Goal: Task Accomplishment & Management: Complete application form

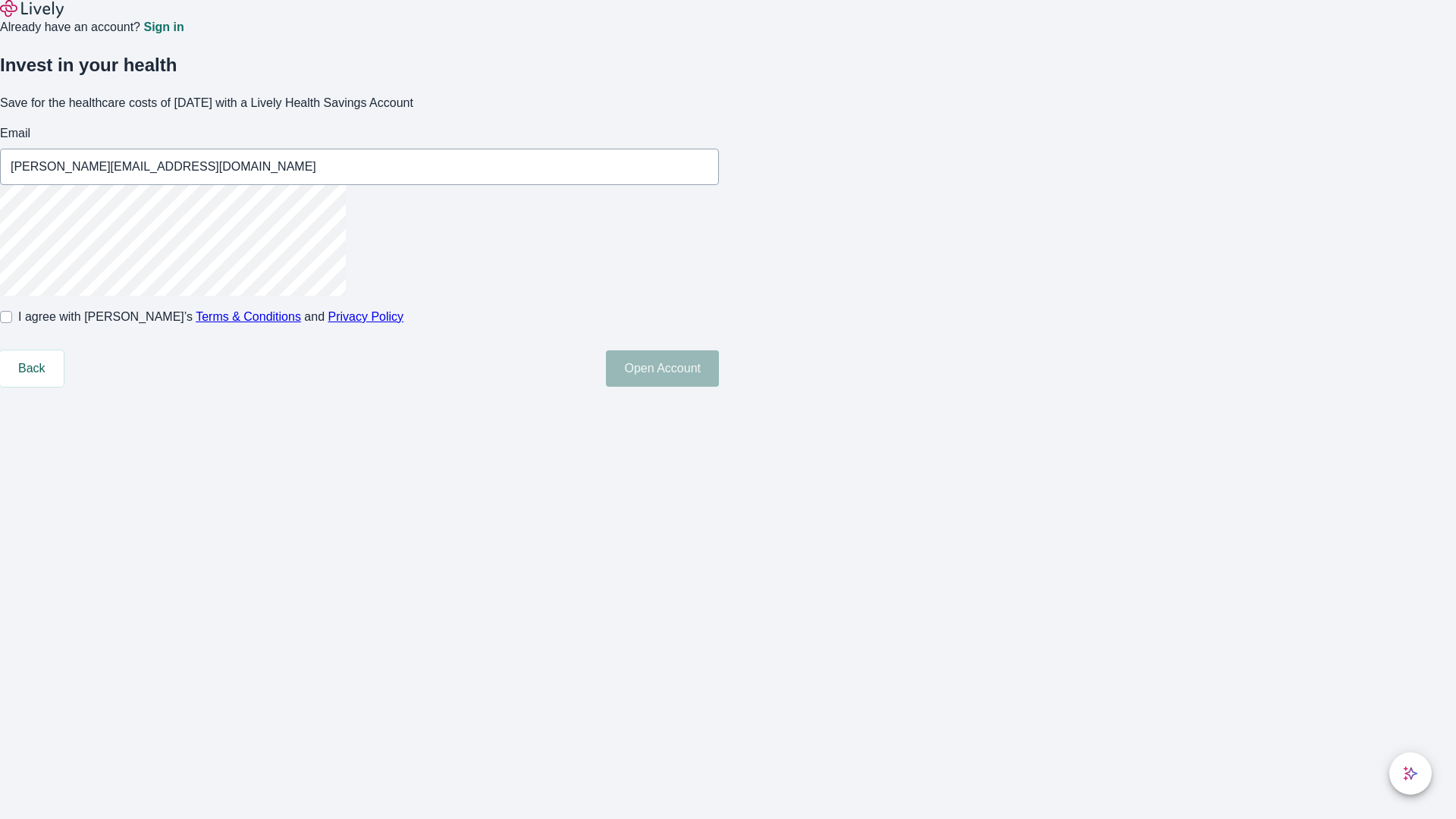
click at [12, 323] on input "I agree with Lively’s Terms & Conditions and Privacy Policy" at bounding box center [6, 317] width 12 height 12
checkbox input "true"
click at [719, 387] on button "Open Account" at bounding box center [663, 369] width 113 height 36
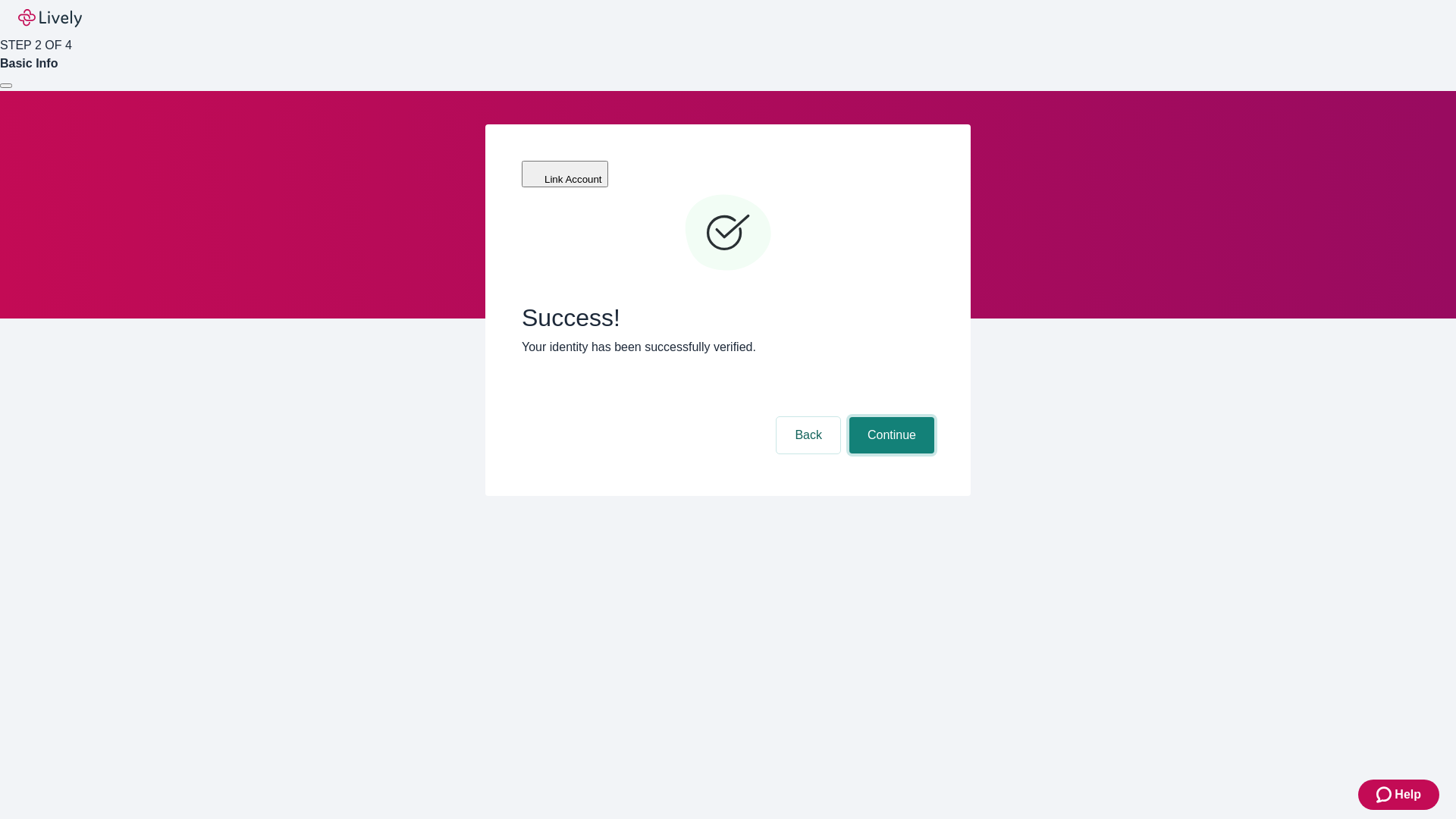
click at [889, 417] on button "Continue" at bounding box center [891, 435] width 85 height 36
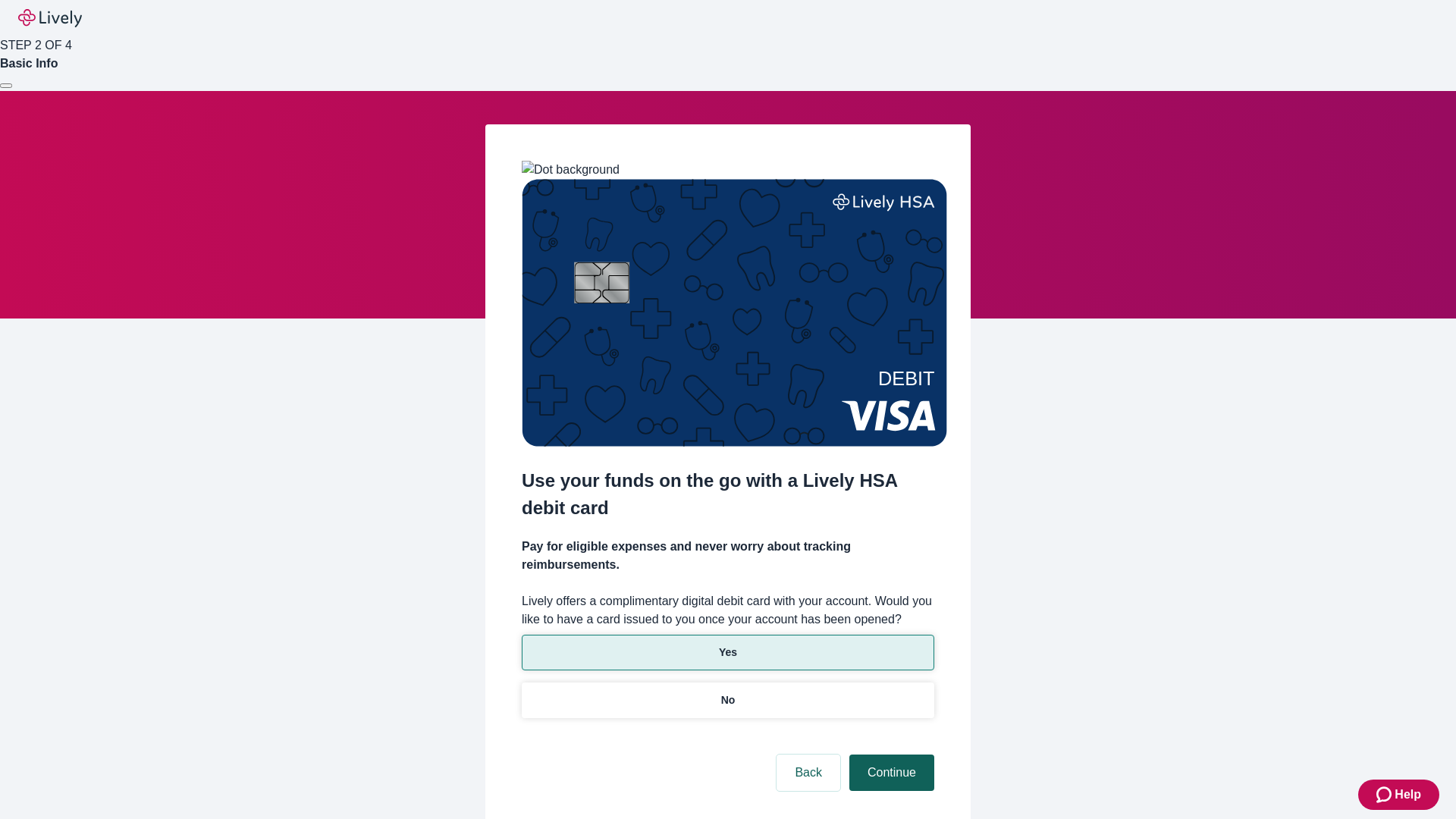
click at [728, 692] on p "No" at bounding box center [728, 700] width 15 height 16
click at [889, 755] on button "Continue" at bounding box center [891, 773] width 85 height 36
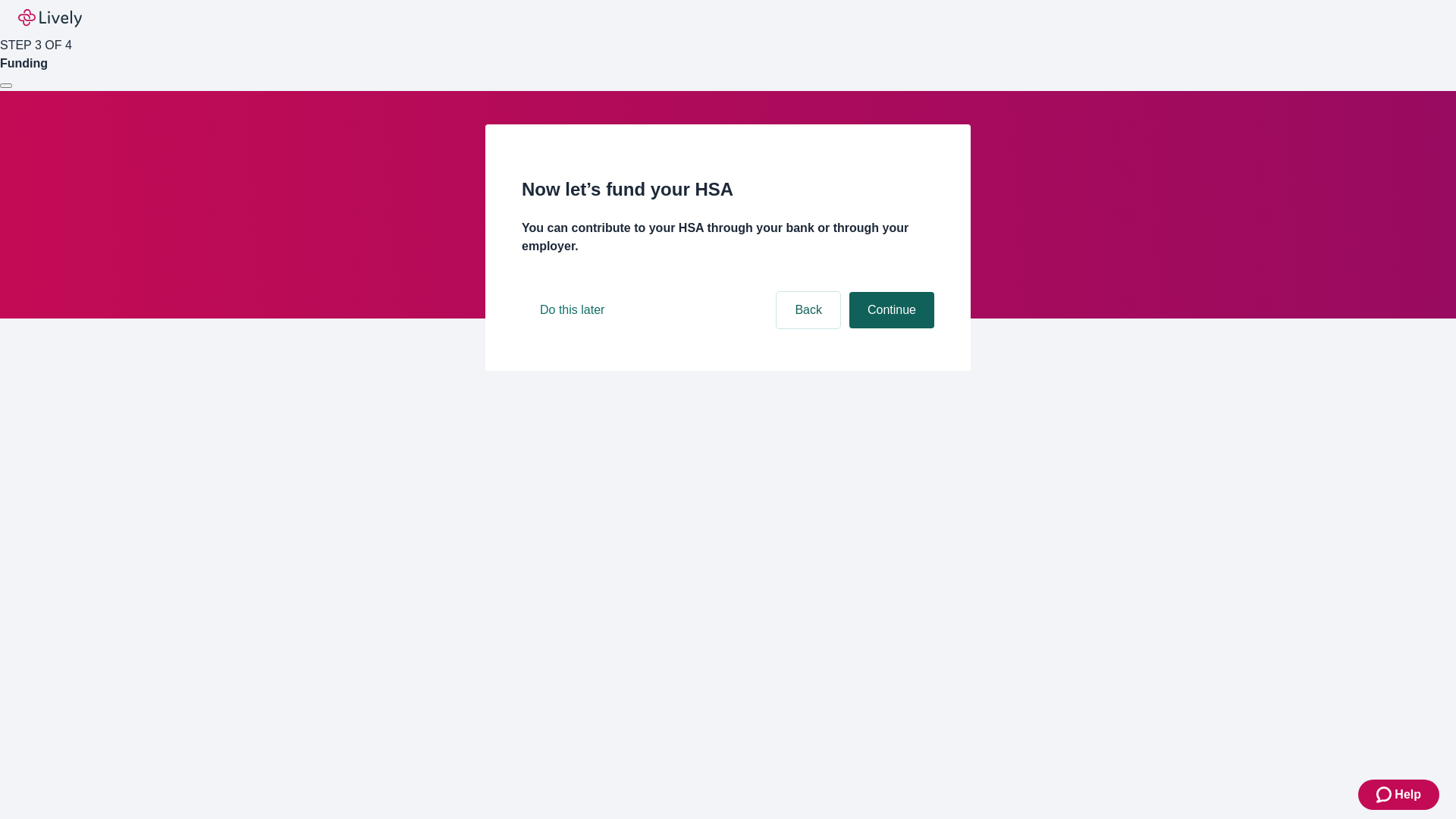
click at [889, 329] on button "Continue" at bounding box center [891, 310] width 85 height 36
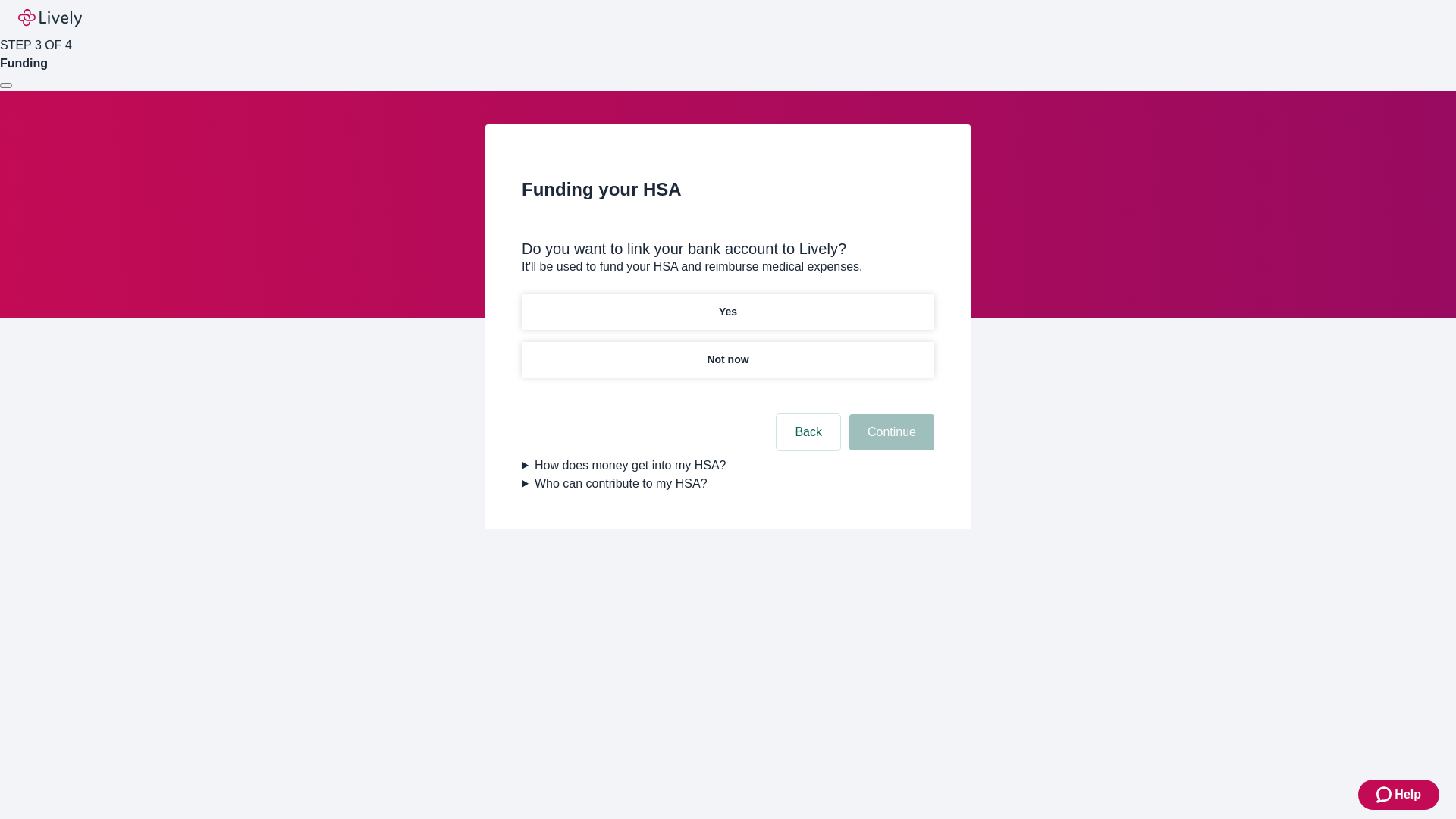
click at [728, 304] on p "Yes" at bounding box center [728, 311] width 18 height 16
click at [889, 414] on button "Continue" at bounding box center [891, 432] width 85 height 36
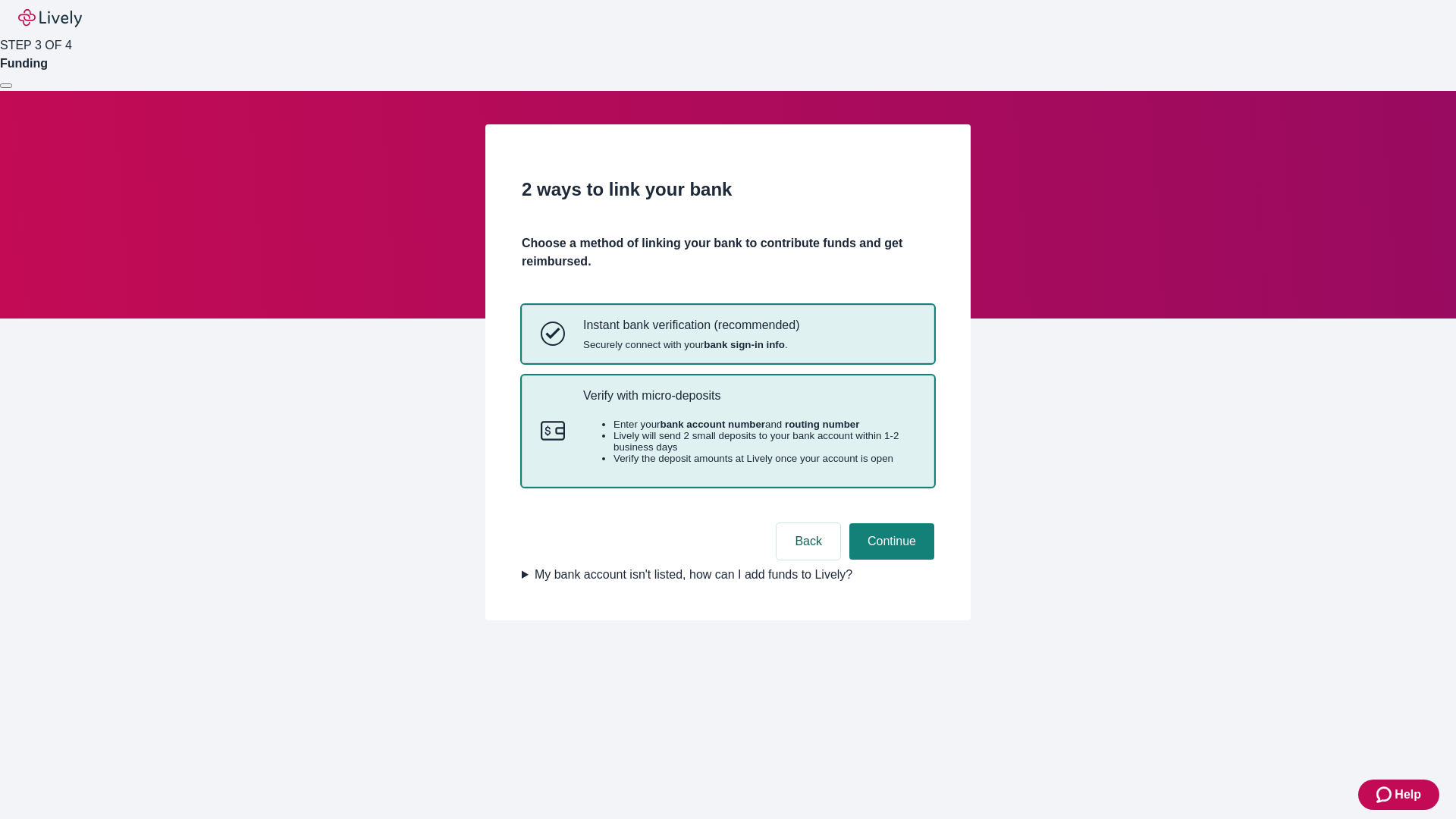
click at [748, 403] on p "Verify with micro-deposits" at bounding box center [749, 396] width 332 height 15
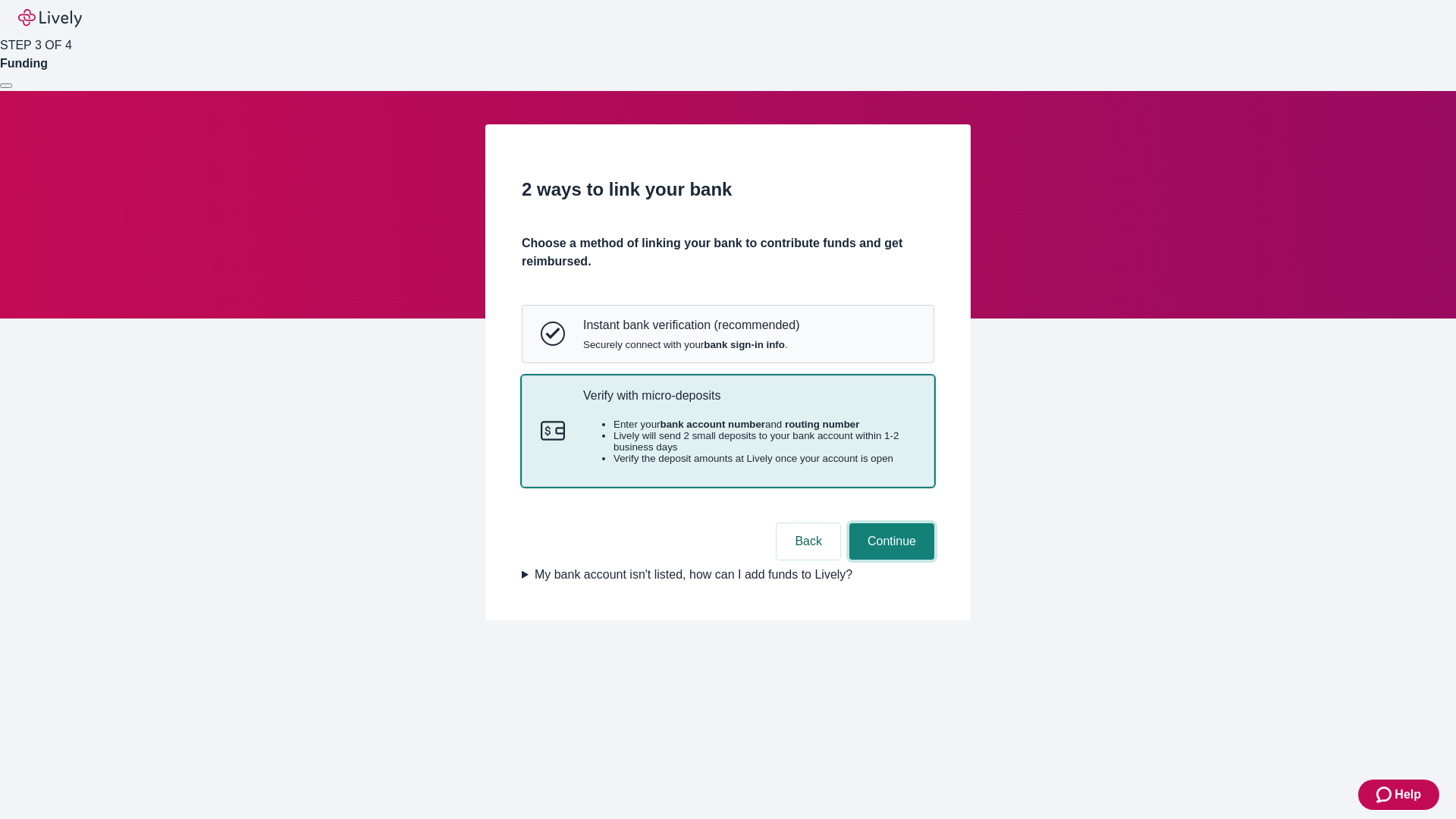
click at [889, 559] on button "Continue" at bounding box center [891, 541] width 85 height 36
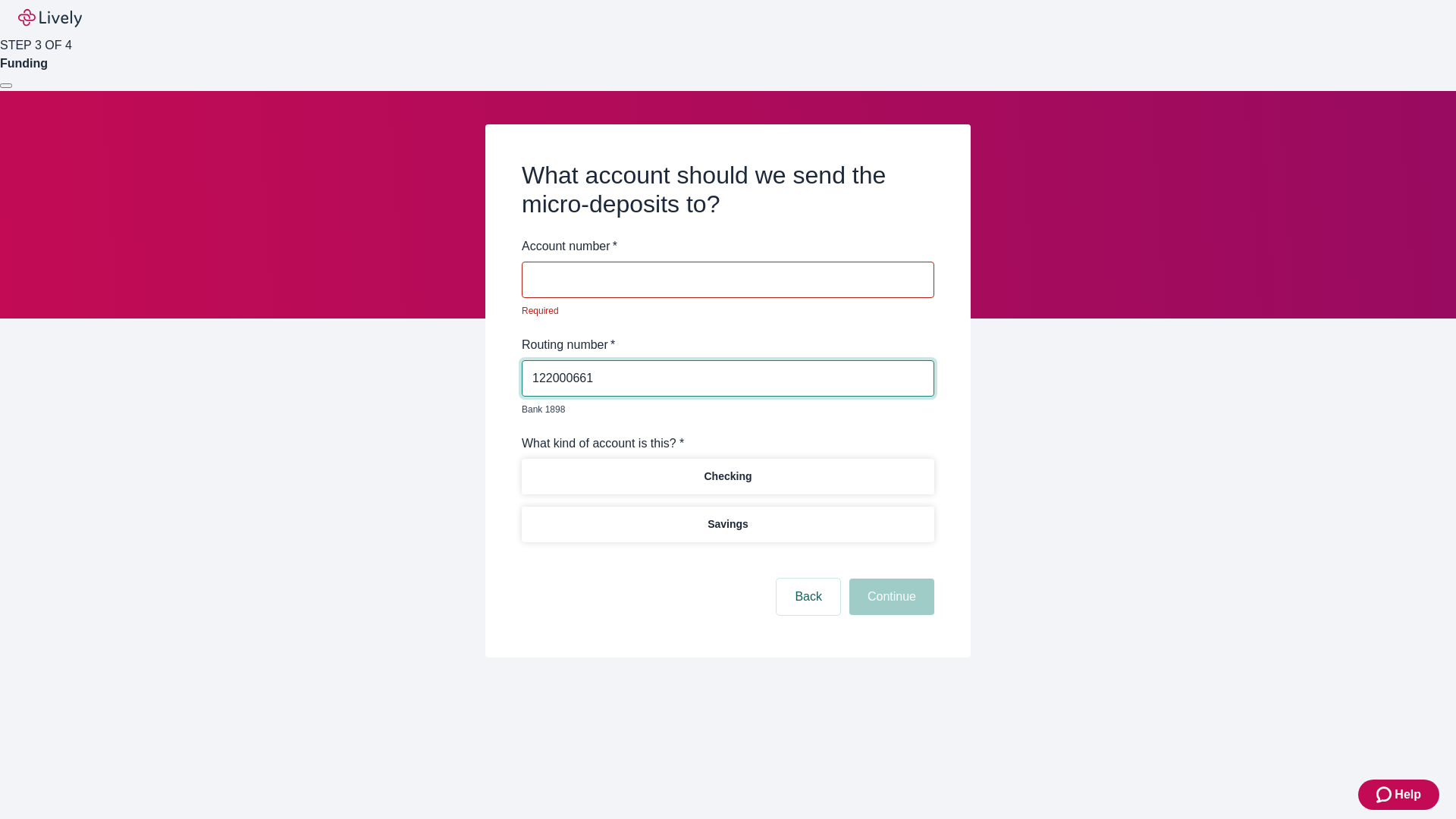
type input "122000661"
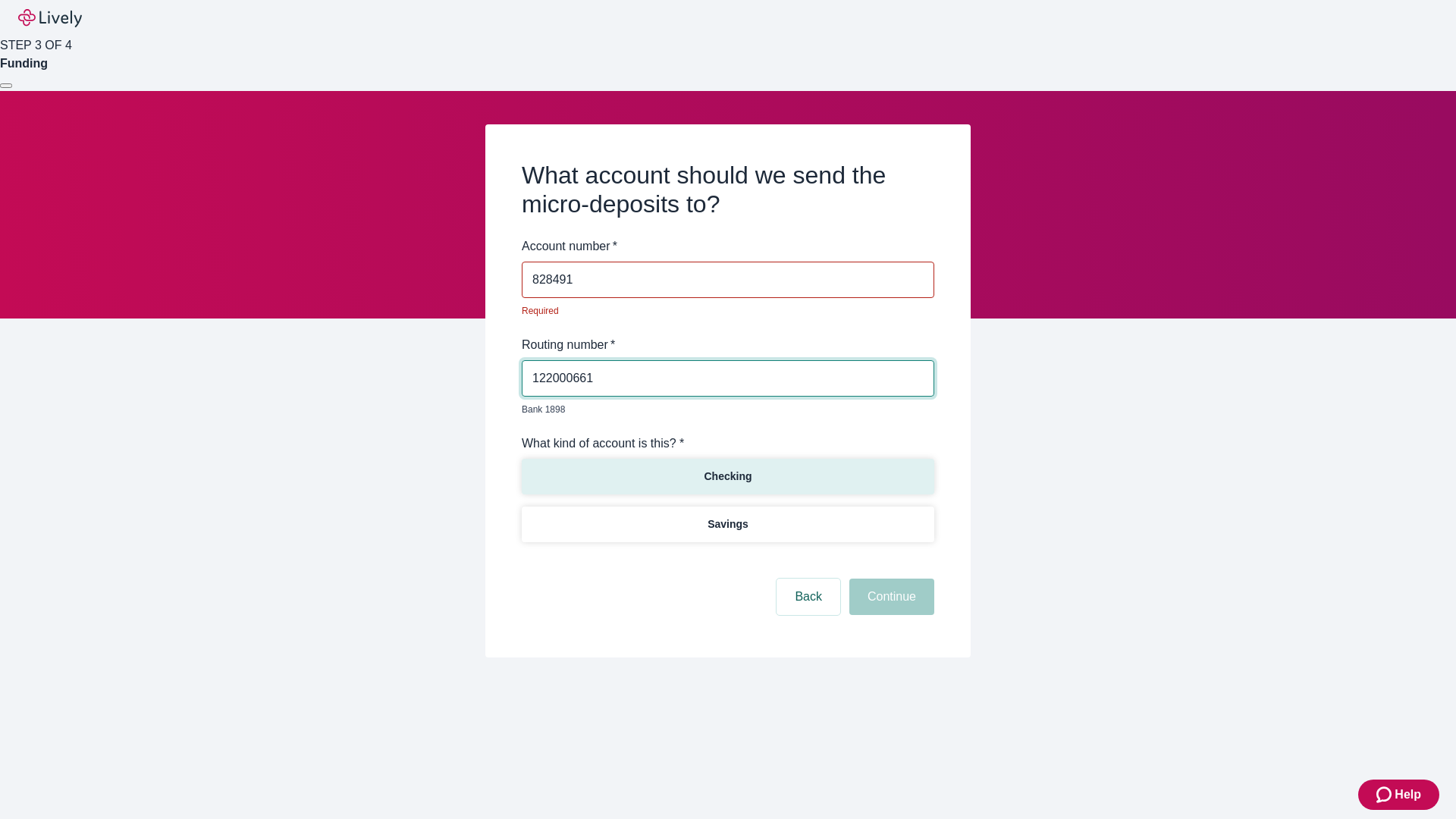
type input "828491"
click at [728, 469] on p "Checking" at bounding box center [728, 476] width 48 height 16
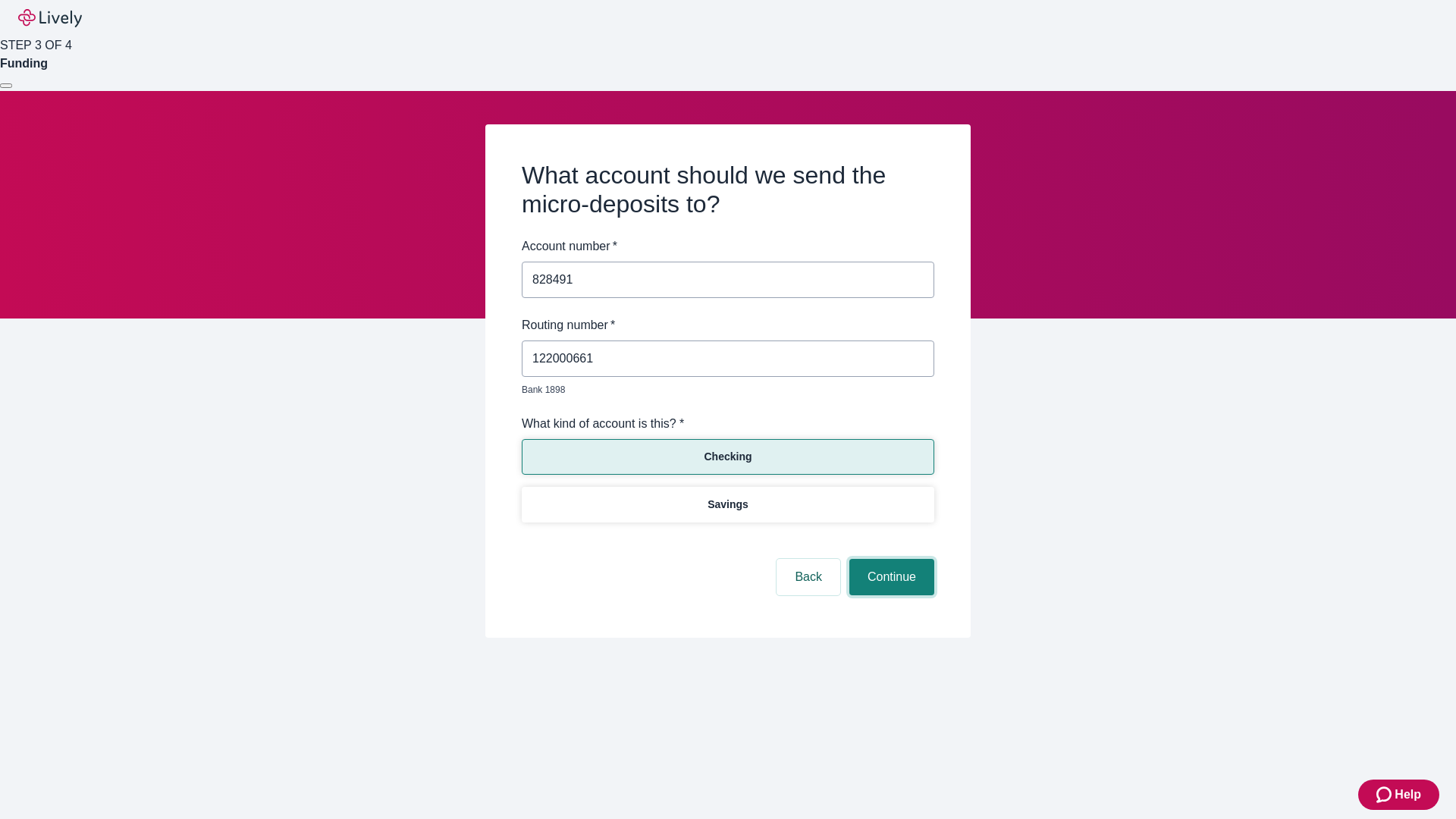
click at [889, 559] on button "Continue" at bounding box center [891, 577] width 85 height 36
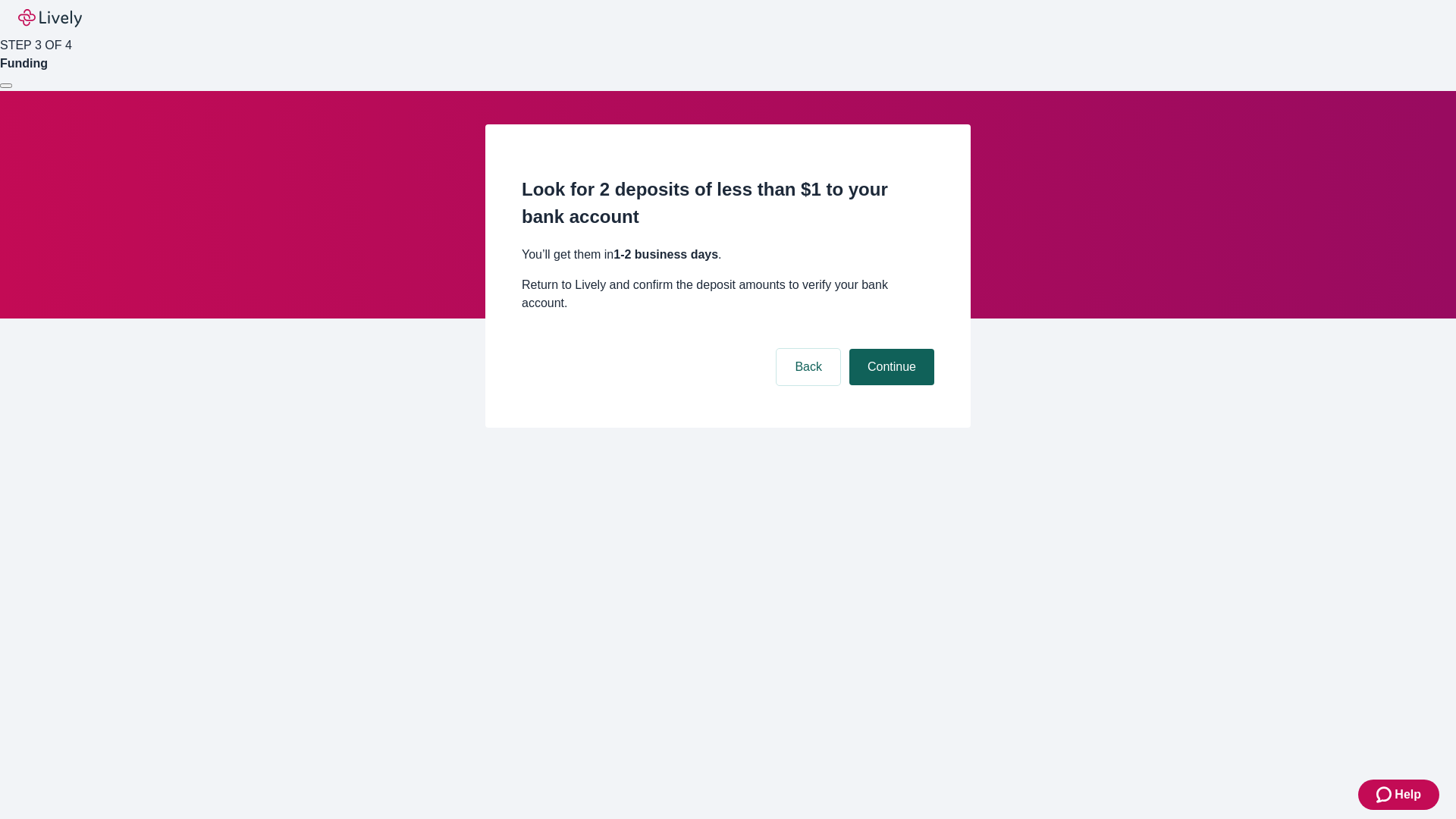
click at [889, 349] on button "Continue" at bounding box center [891, 367] width 85 height 36
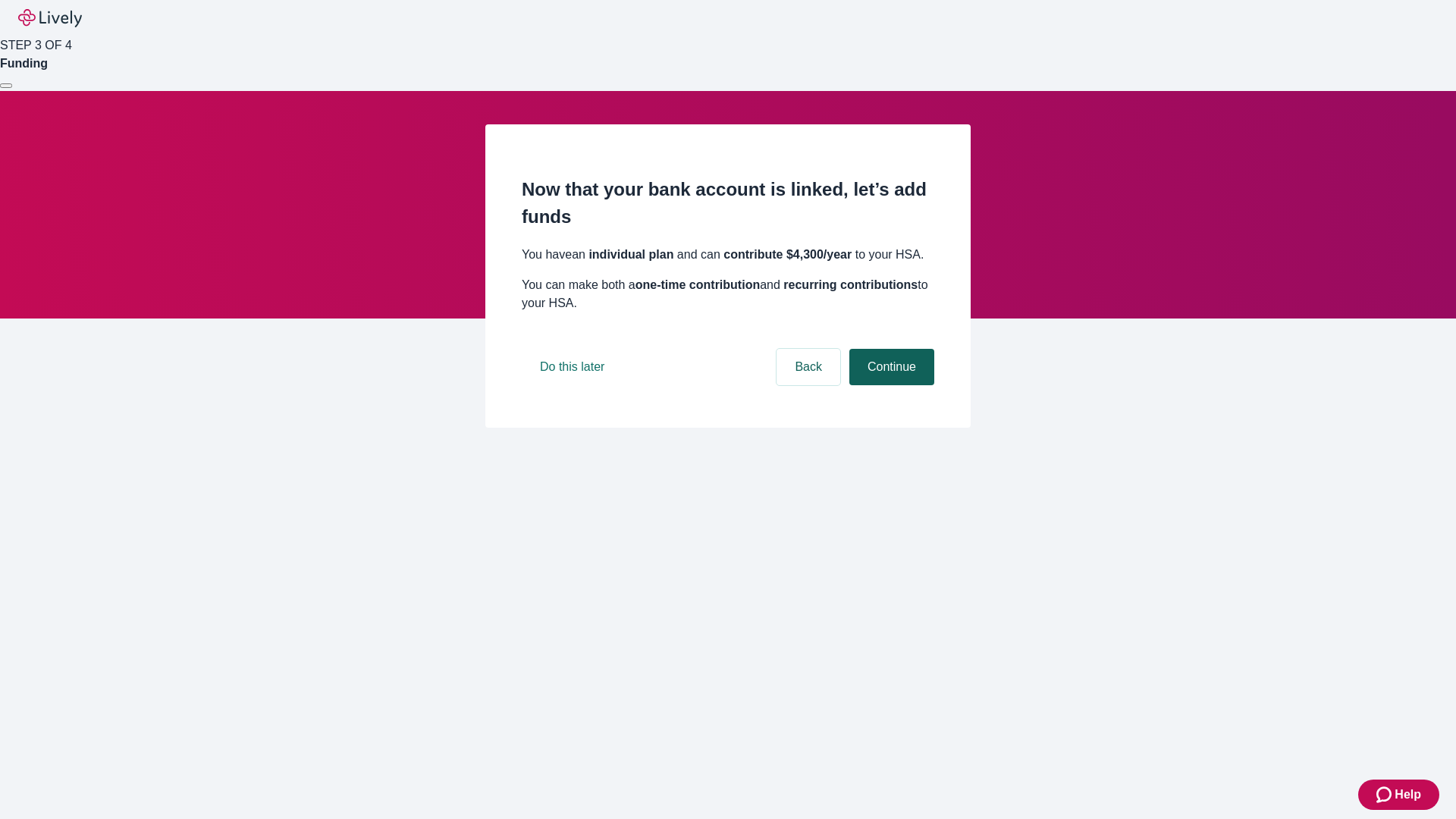
click at [889, 385] on button "Continue" at bounding box center [891, 367] width 85 height 36
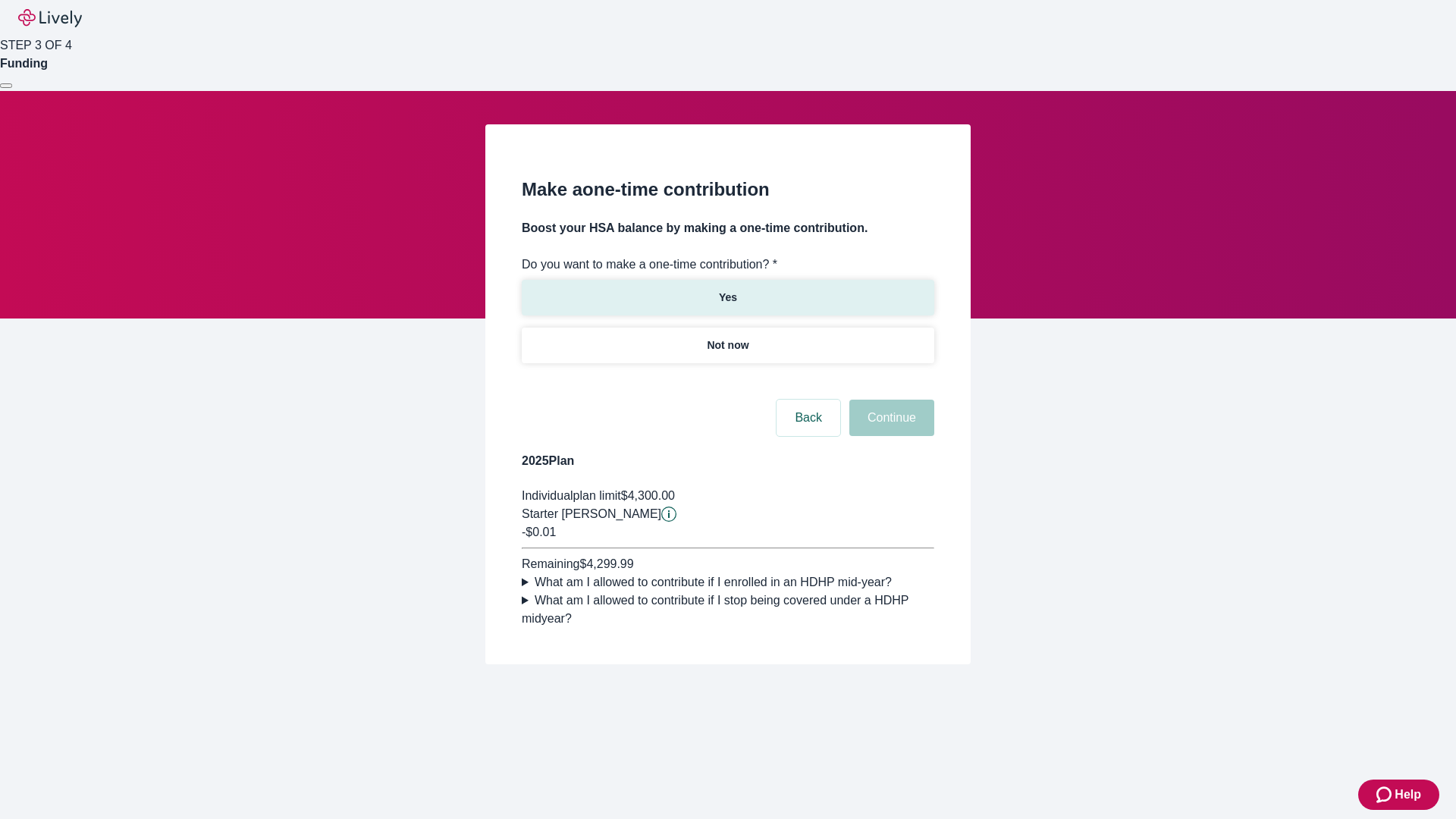
click at [728, 290] on p "Yes" at bounding box center [728, 297] width 18 height 16
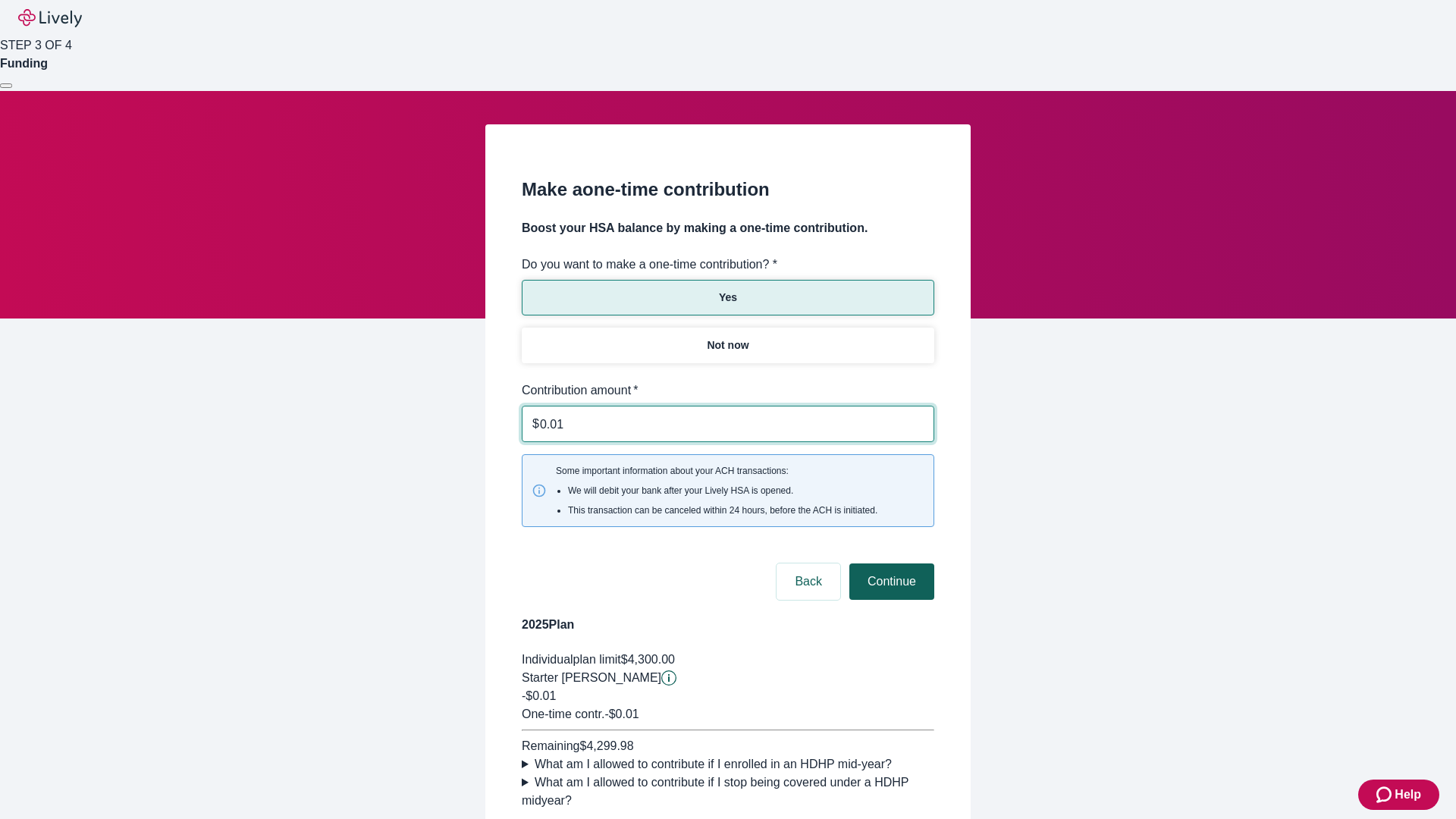
type input "0.01"
click at [889, 564] on button "Continue" at bounding box center [891, 582] width 85 height 36
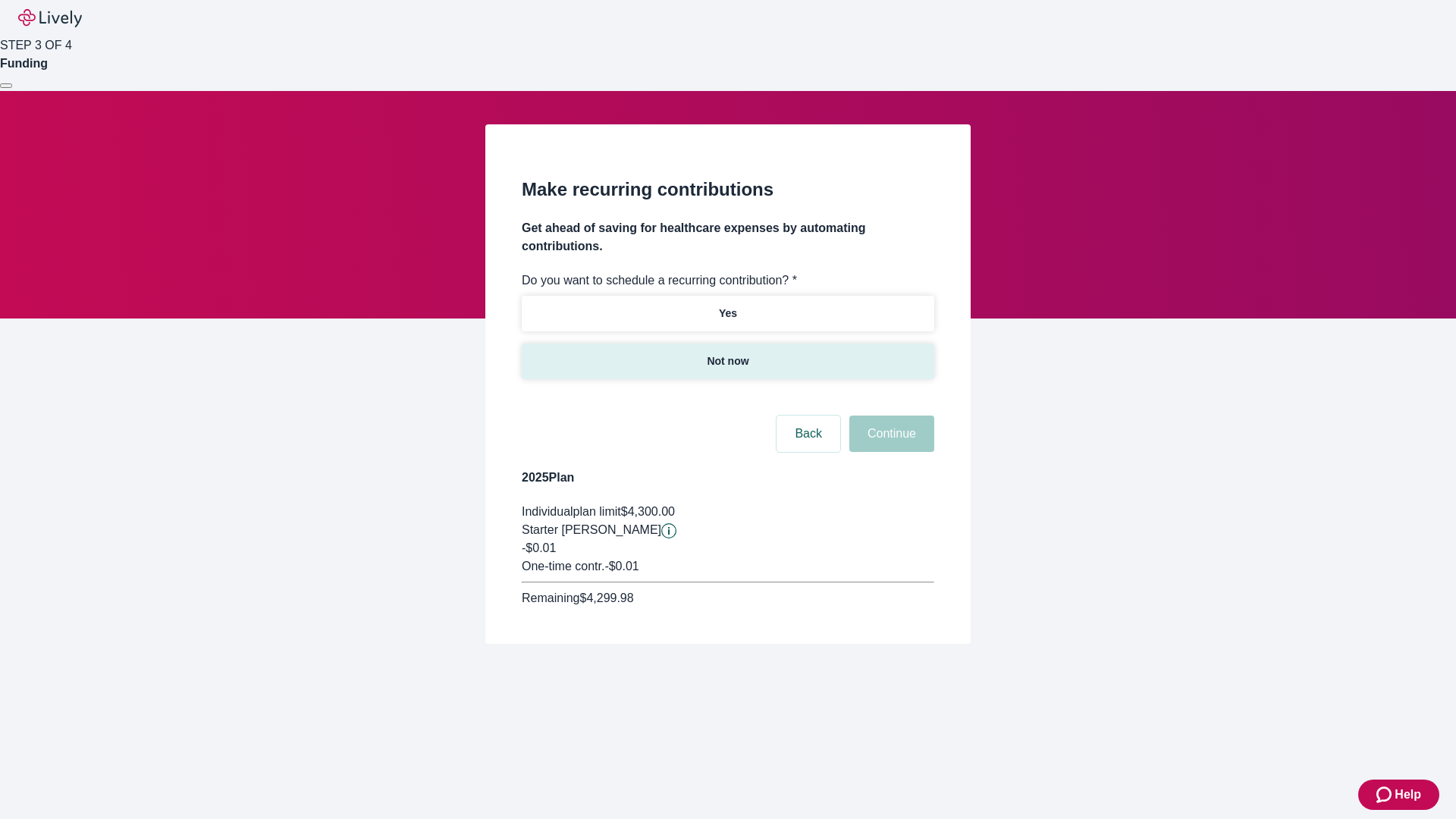
click at [728, 353] on p "Not now" at bounding box center [728, 361] width 42 height 16
click at [889, 416] on button "Continue" at bounding box center [891, 434] width 85 height 36
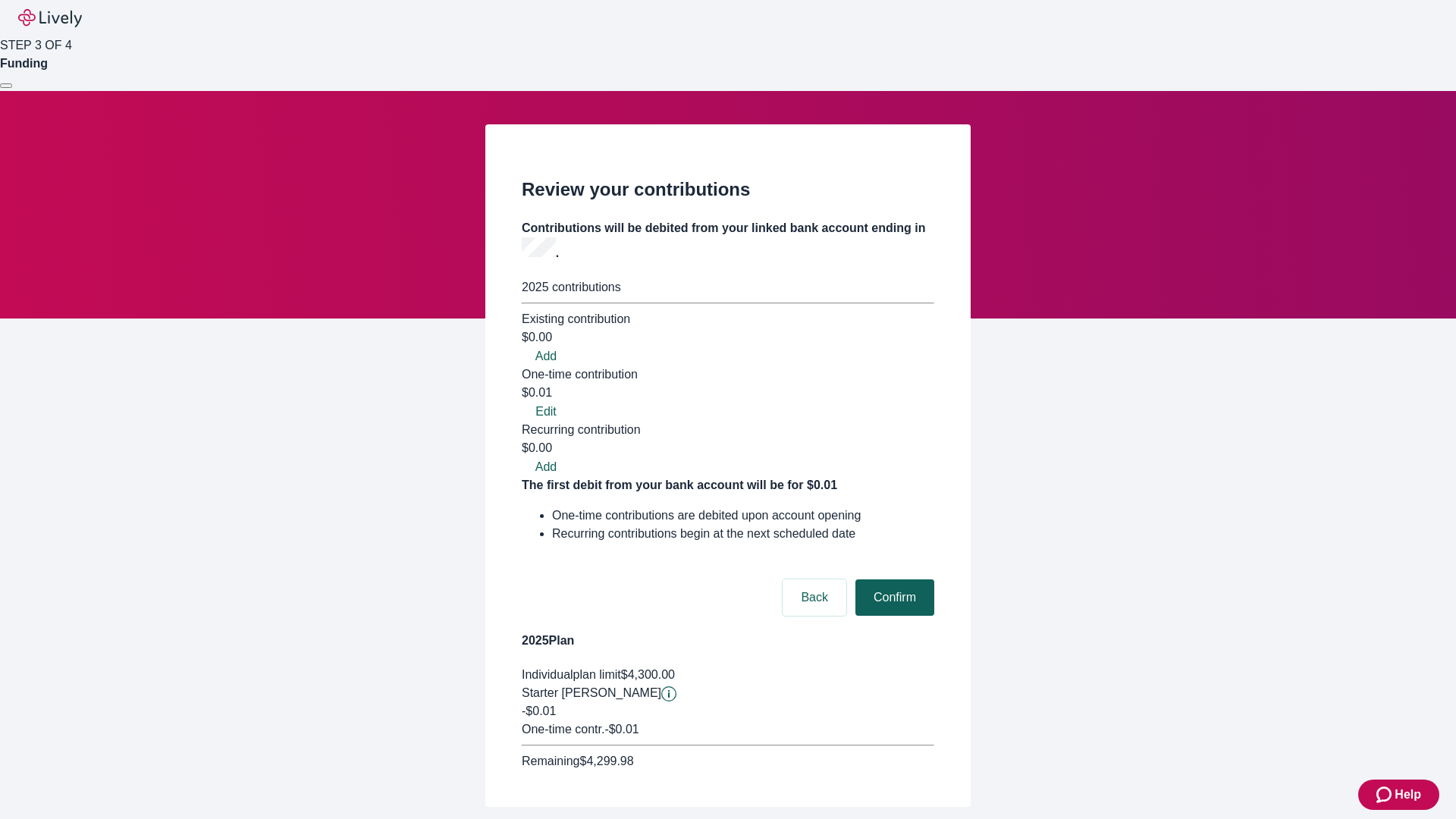
click at [893, 579] on button "Confirm" at bounding box center [895, 597] width 79 height 36
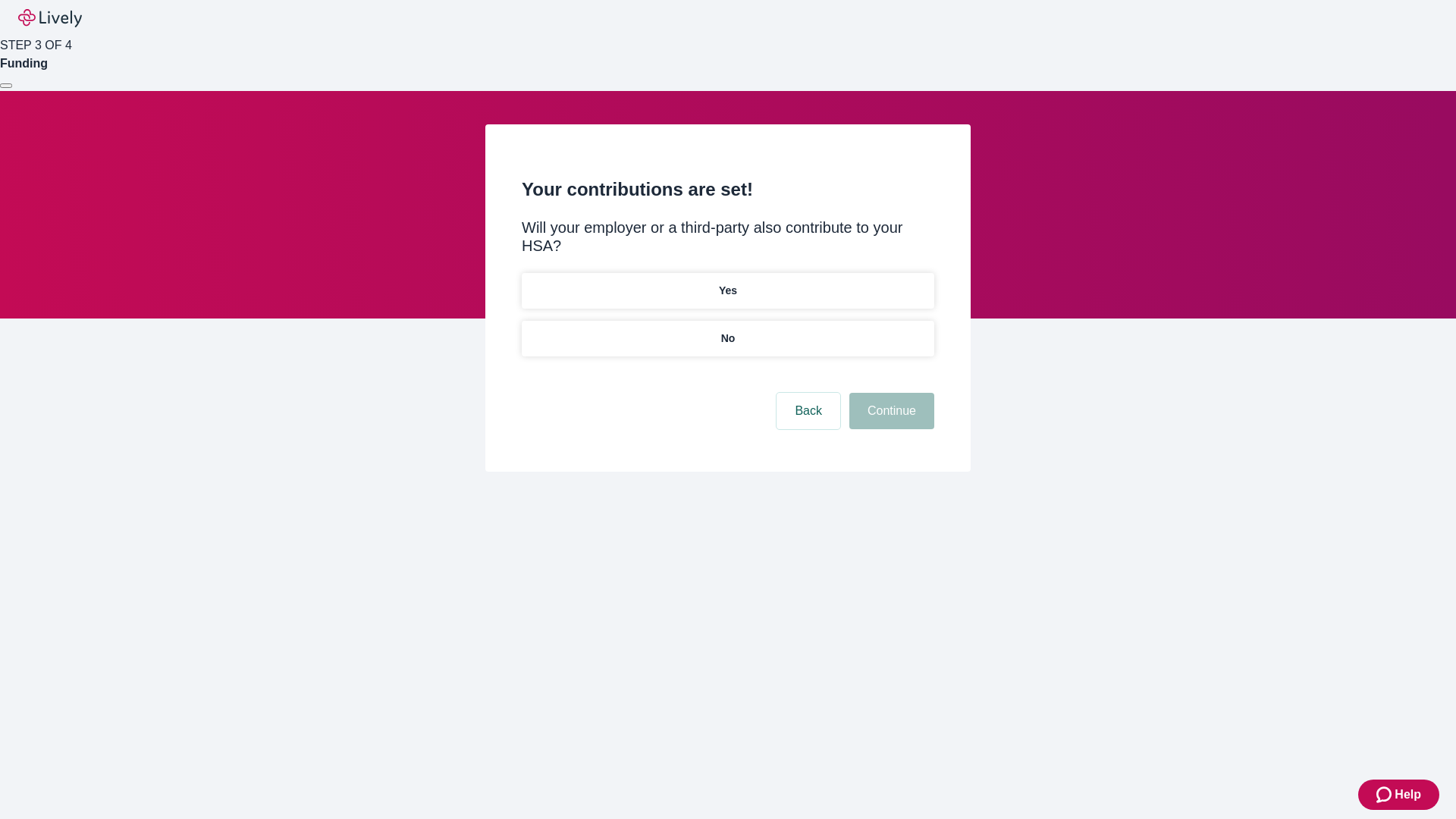
click at [728, 331] on p "No" at bounding box center [728, 338] width 15 height 16
click at [889, 393] on button "Continue" at bounding box center [891, 411] width 85 height 36
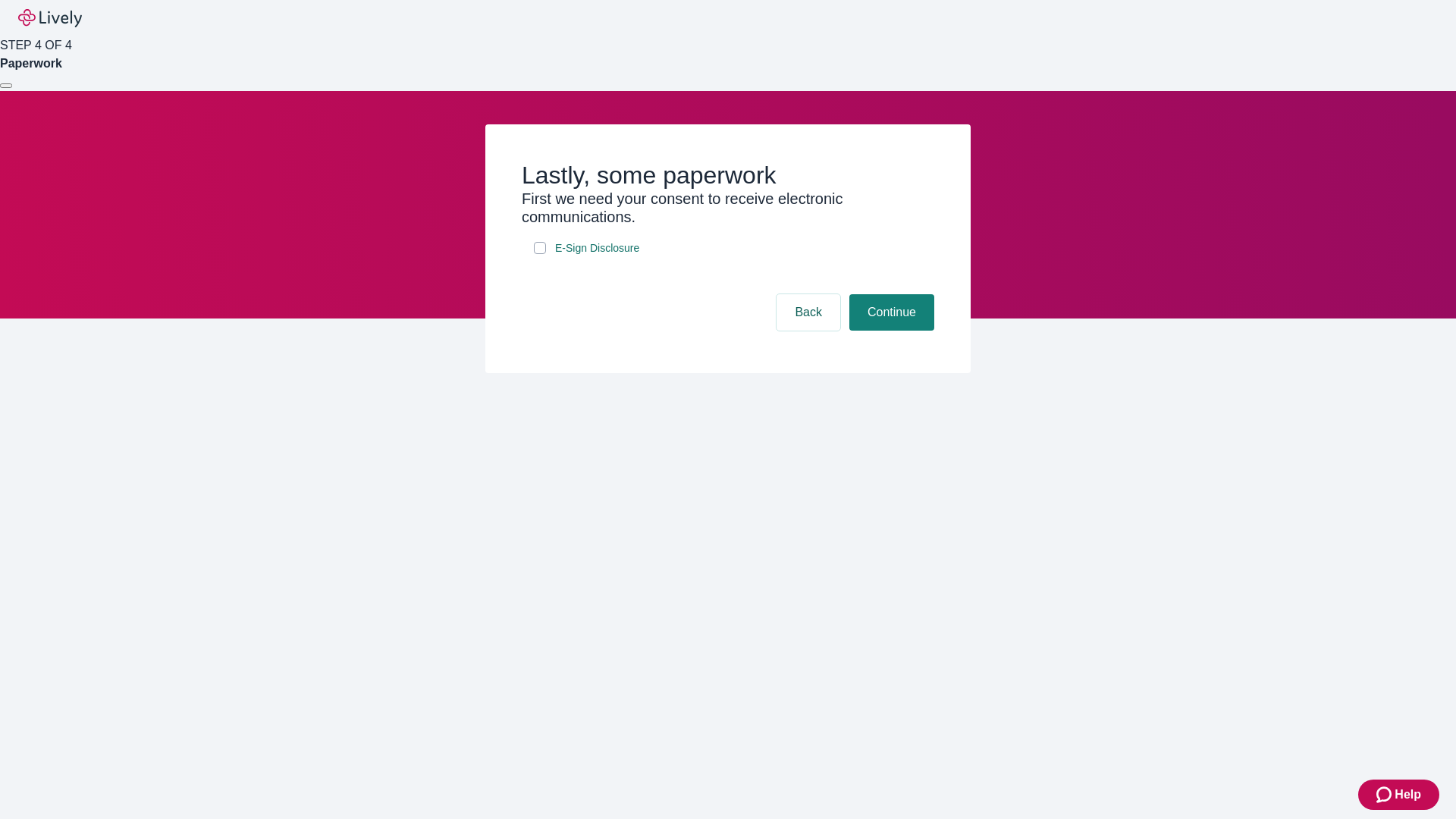
click at [540, 254] on input "E-Sign Disclosure" at bounding box center [540, 248] width 12 height 12
checkbox input "true"
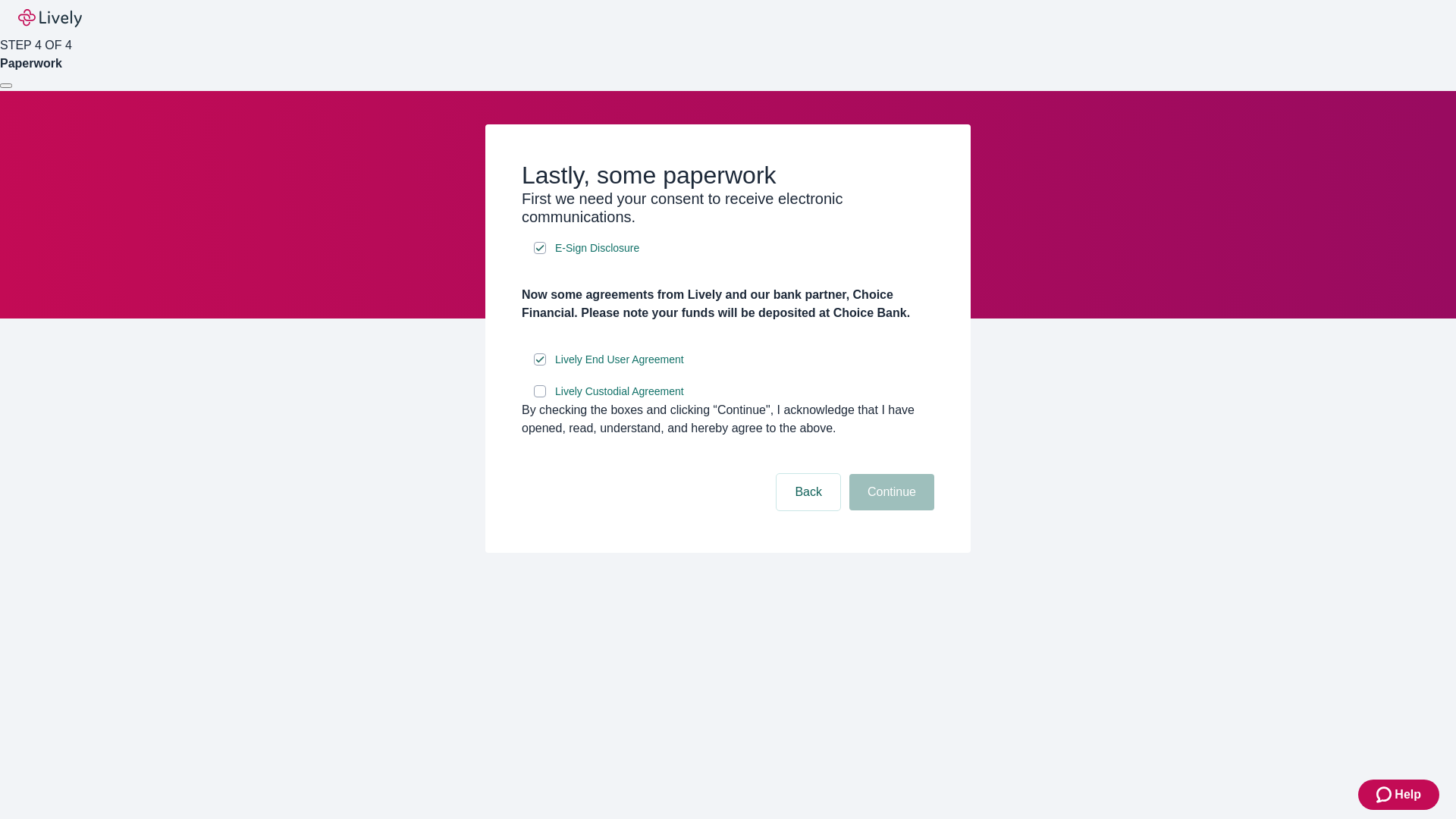
click at [540, 398] on input "Lively Custodial Agreement" at bounding box center [540, 391] width 12 height 12
checkbox input "true"
click at [889, 510] on button "Continue" at bounding box center [891, 492] width 85 height 36
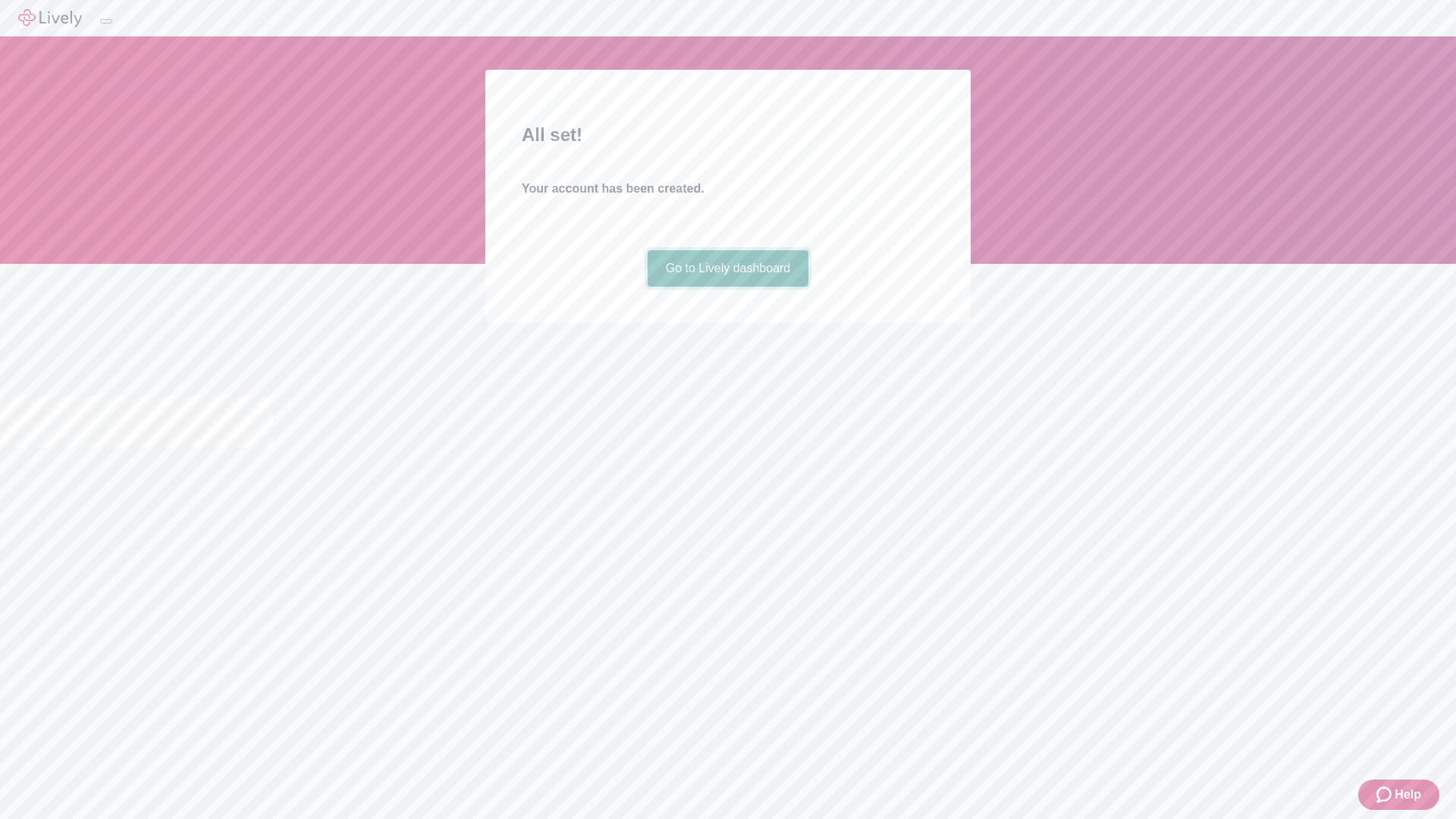
click at [728, 287] on link "Go to Lively dashboard" at bounding box center [728, 269] width 162 height 36
